Goal: Task Accomplishment & Management: Manage account settings

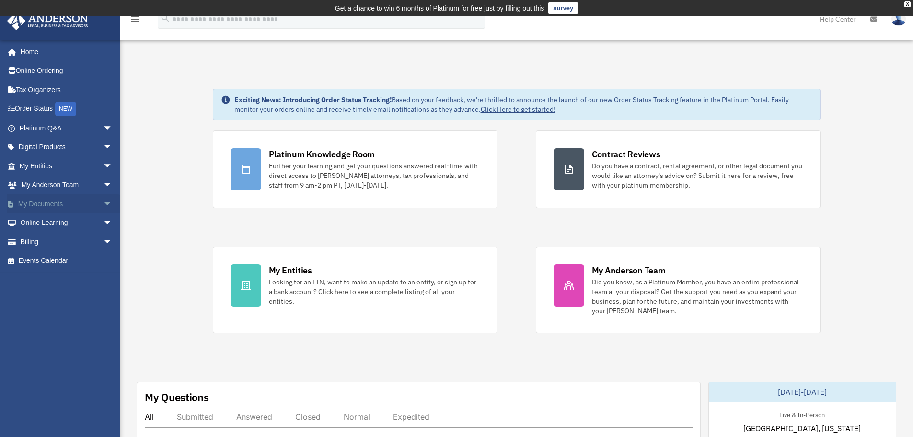
click at [103, 202] on span "arrow_drop_down" at bounding box center [112, 204] width 19 height 20
click at [45, 220] on link "Box" at bounding box center [70, 222] width 114 height 19
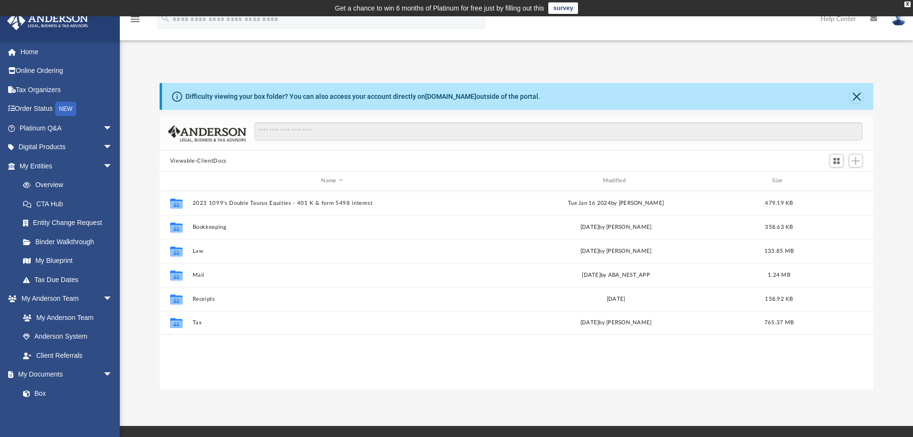
scroll to position [211, 706]
click at [893, 20] on img at bounding box center [898, 19] width 14 height 14
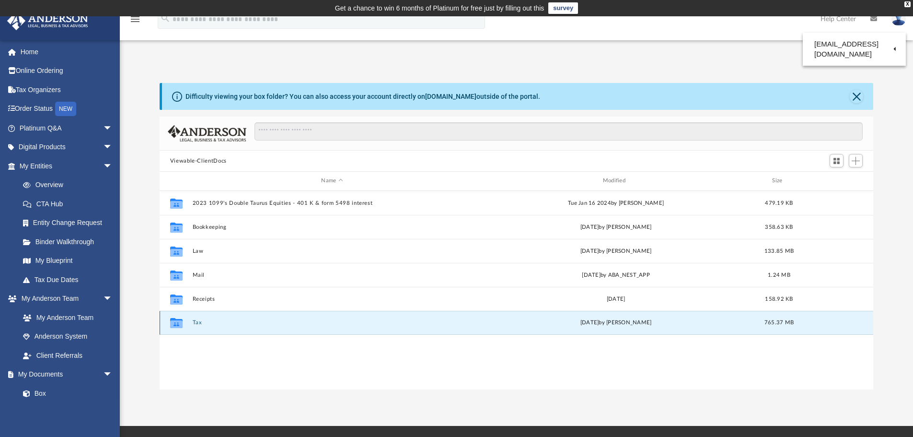
click at [197, 320] on button "Tax" at bounding box center [331, 322] width 279 height 6
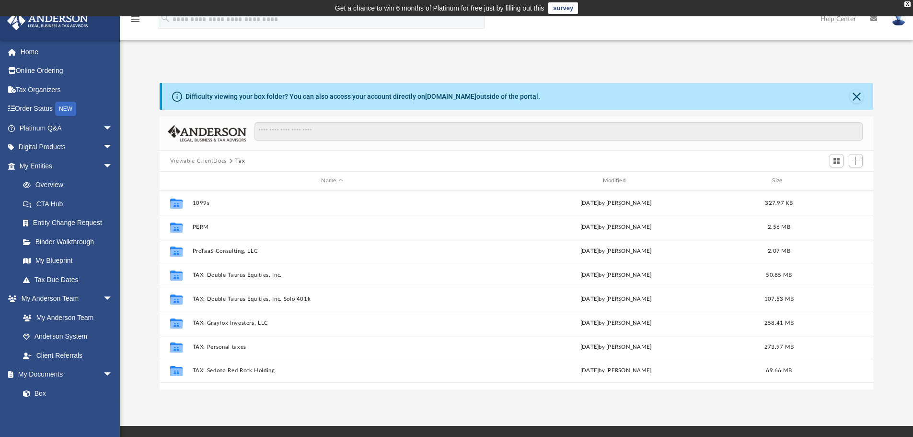
click at [899, 23] on img at bounding box center [898, 19] width 14 height 14
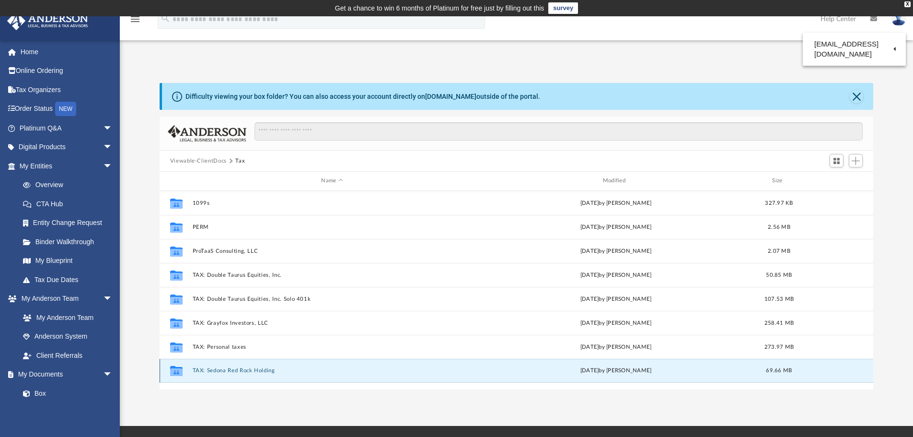
click at [214, 372] on button "TAX: Sedona Red Rock Holding" at bounding box center [331, 370] width 279 height 6
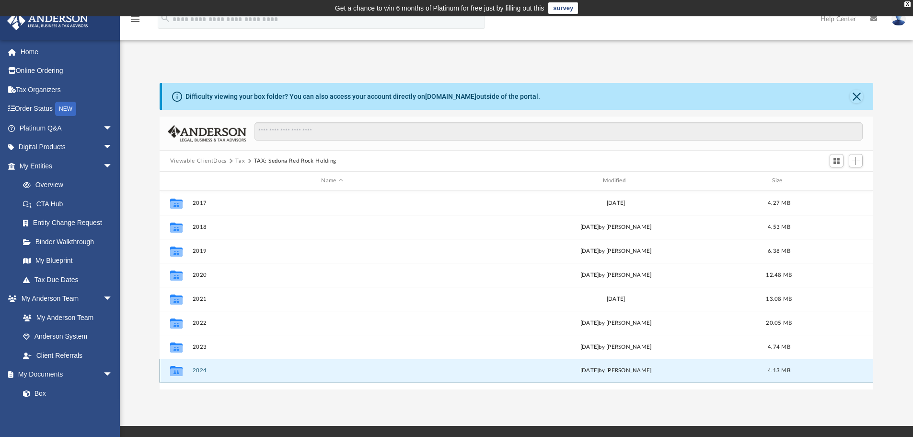
click at [202, 372] on button "2024" at bounding box center [331, 370] width 279 height 6
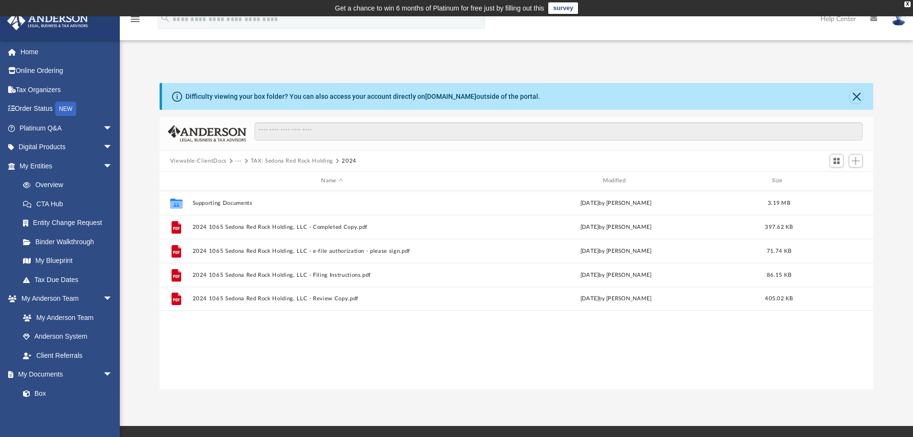
click at [892, 19] on img at bounding box center [898, 19] width 14 height 14
click at [707, 87] on link "Logout" at bounding box center [755, 84] width 96 height 20
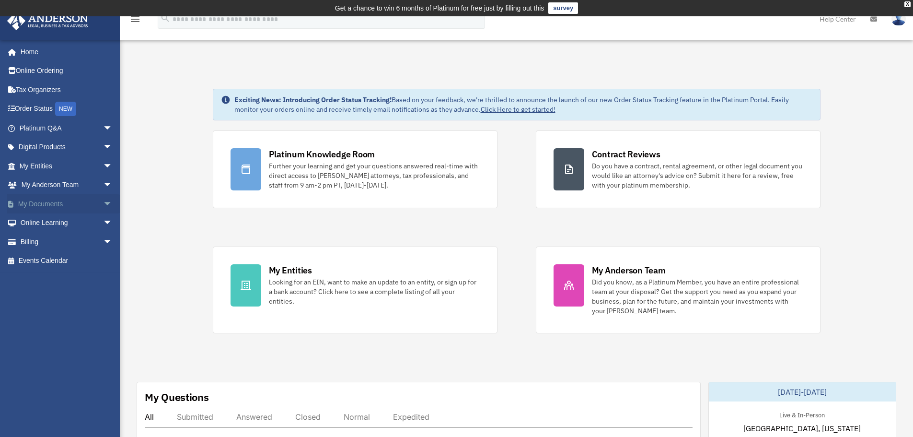
click at [103, 202] on span "arrow_drop_down" at bounding box center [112, 204] width 19 height 20
click at [41, 223] on link "Box" at bounding box center [70, 222] width 114 height 19
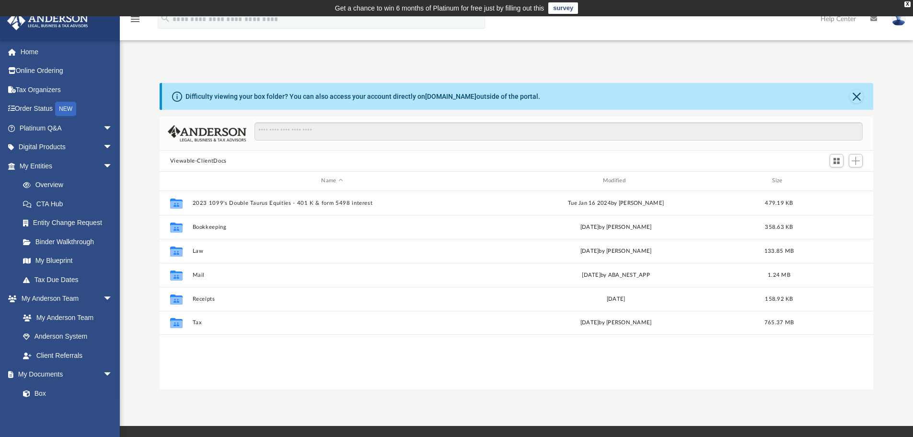
scroll to position [211, 706]
click at [902, 19] on img at bounding box center [898, 19] width 14 height 14
click at [708, 82] on link "Logout" at bounding box center [755, 84] width 96 height 20
